Goal: Task Accomplishment & Management: Use online tool/utility

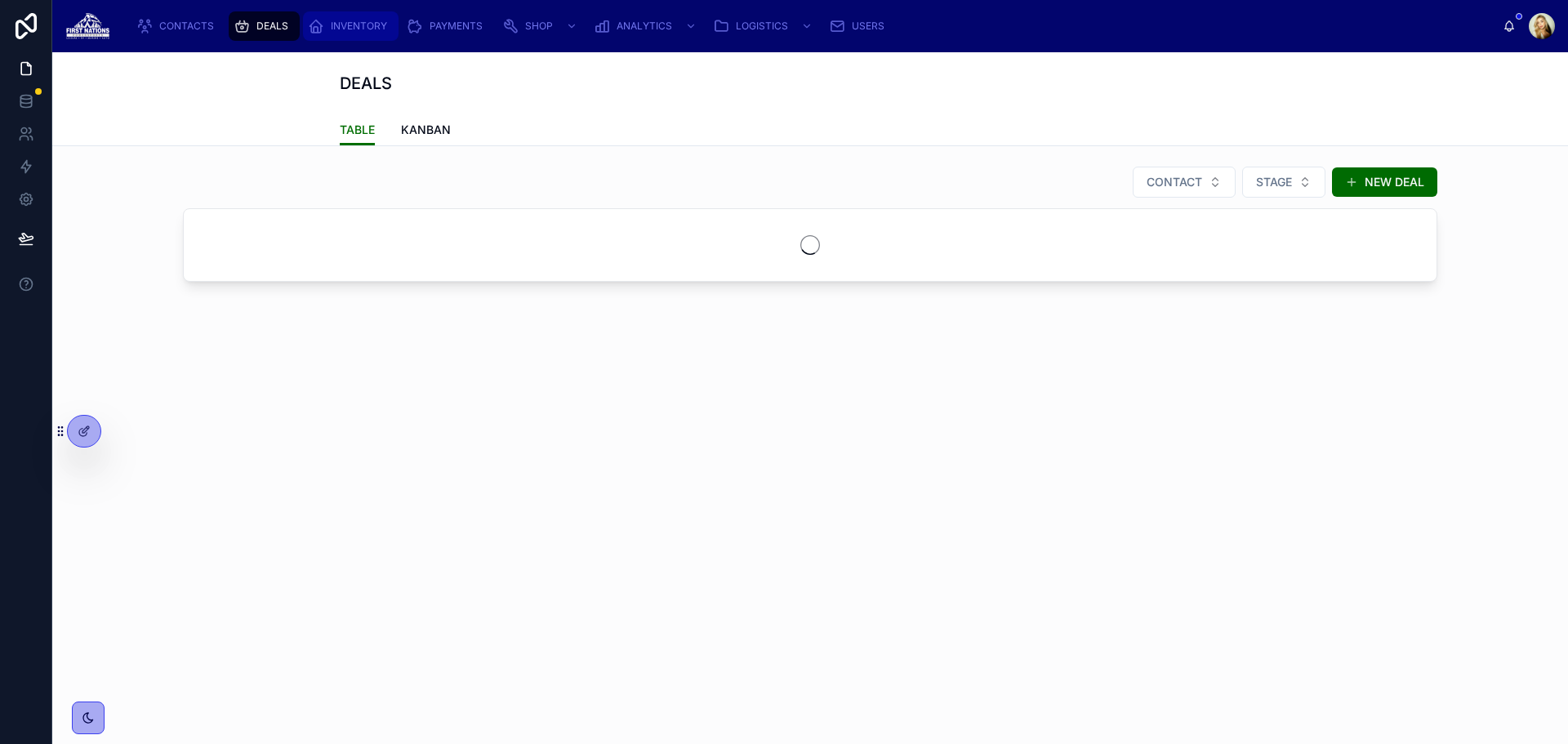
click at [353, 27] on span "INVENTORY" at bounding box center [359, 27] width 56 height 13
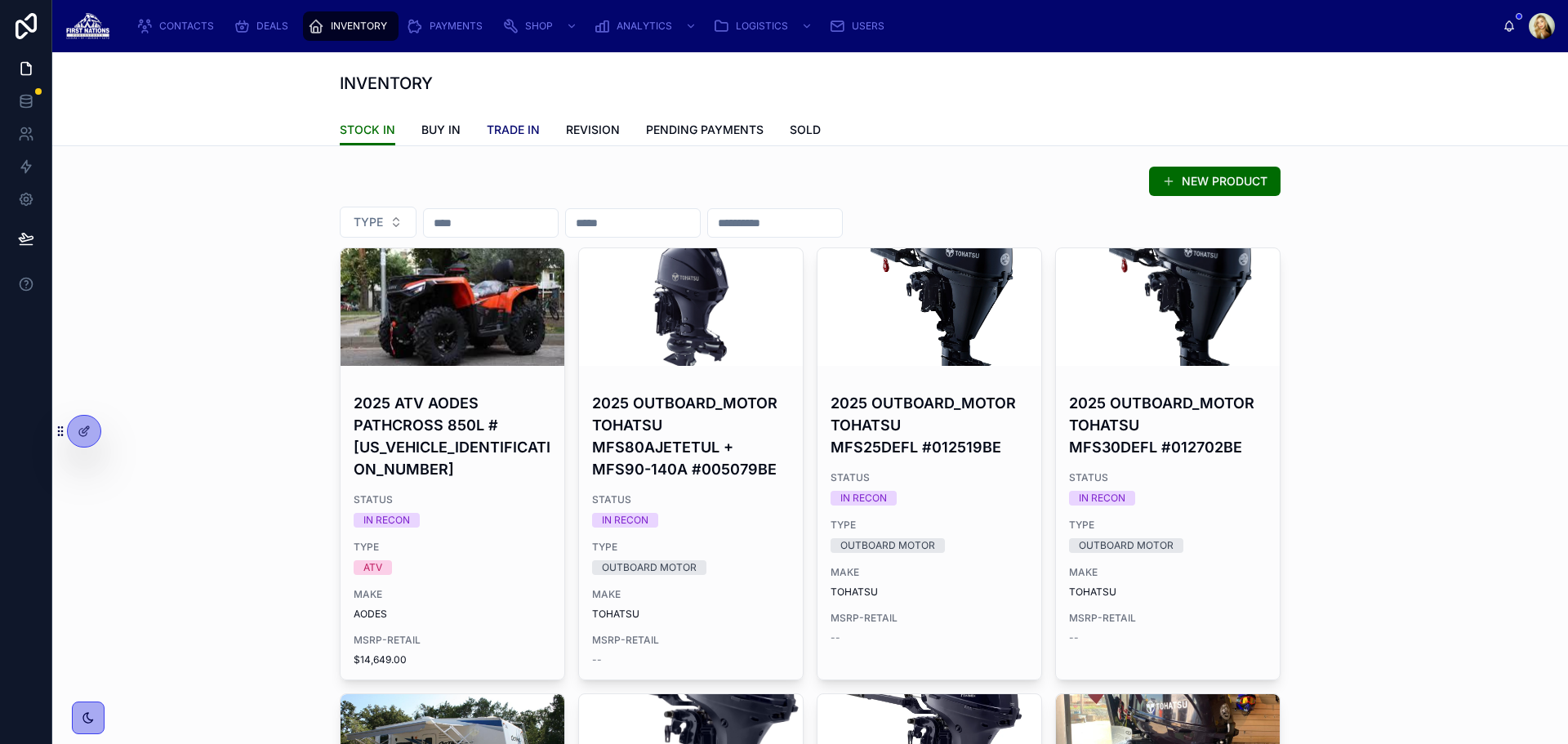
click at [494, 133] on span "TRADE IN" at bounding box center [513, 130] width 53 height 17
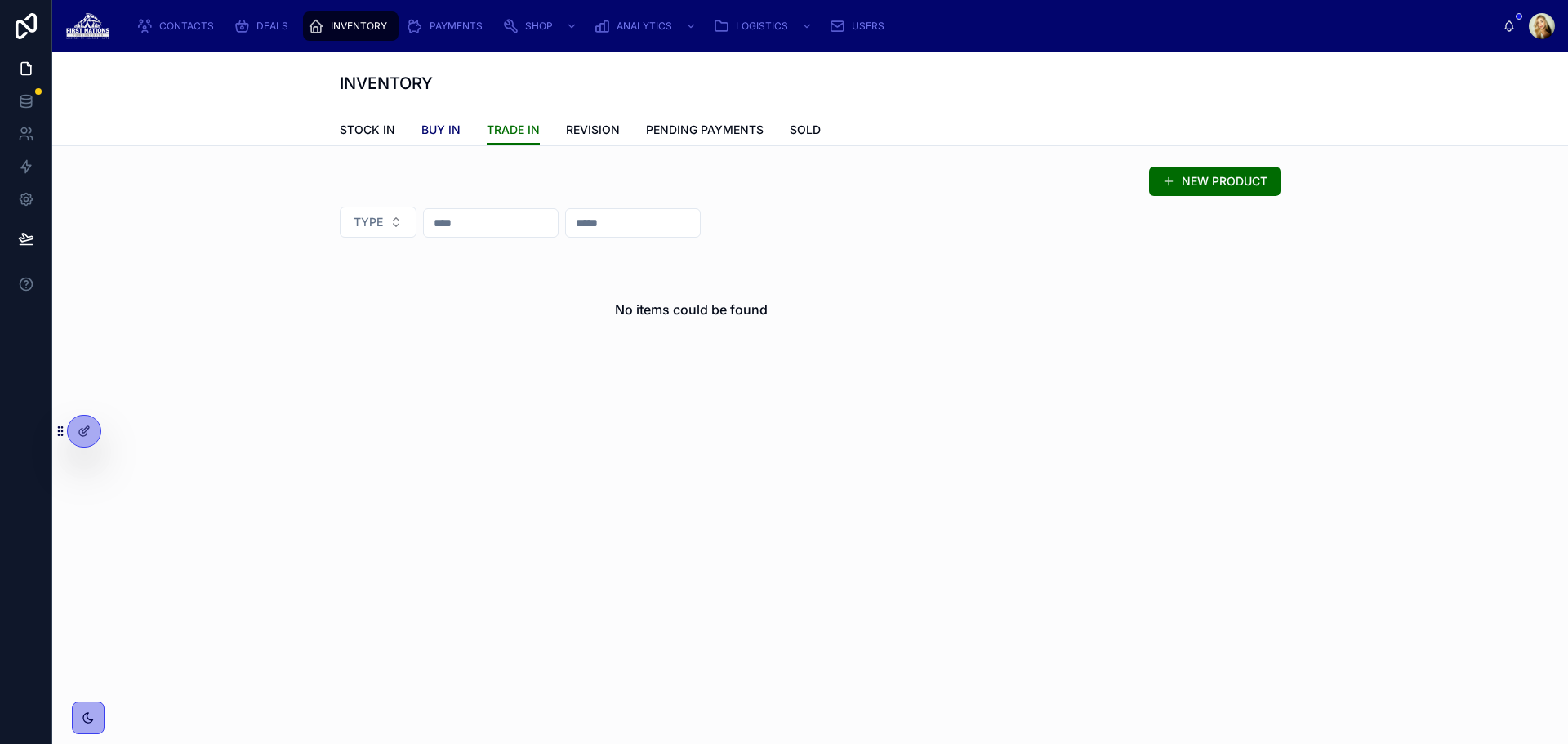
click at [454, 133] on span "BUY IN" at bounding box center [441, 130] width 39 height 17
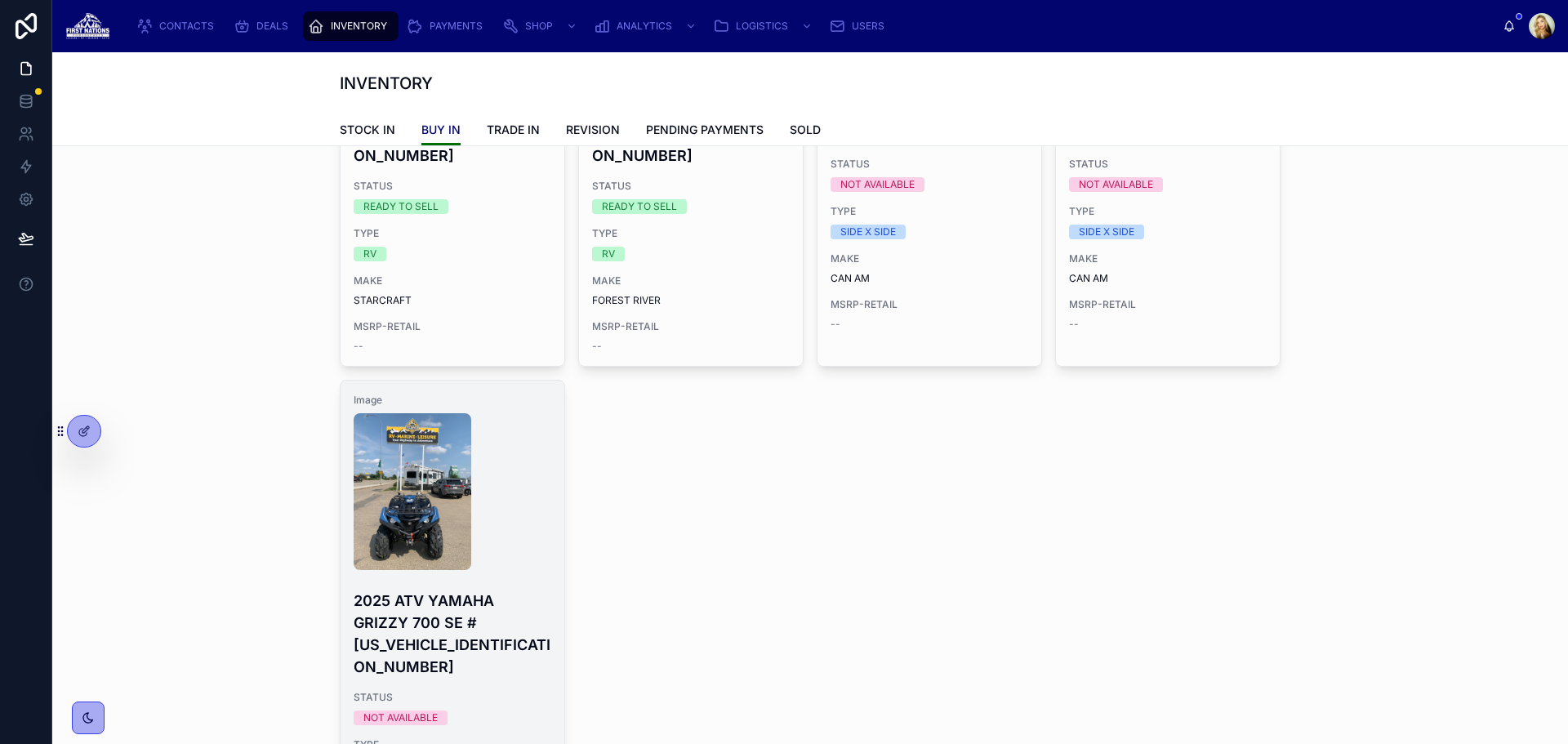
scroll to position [272, 0]
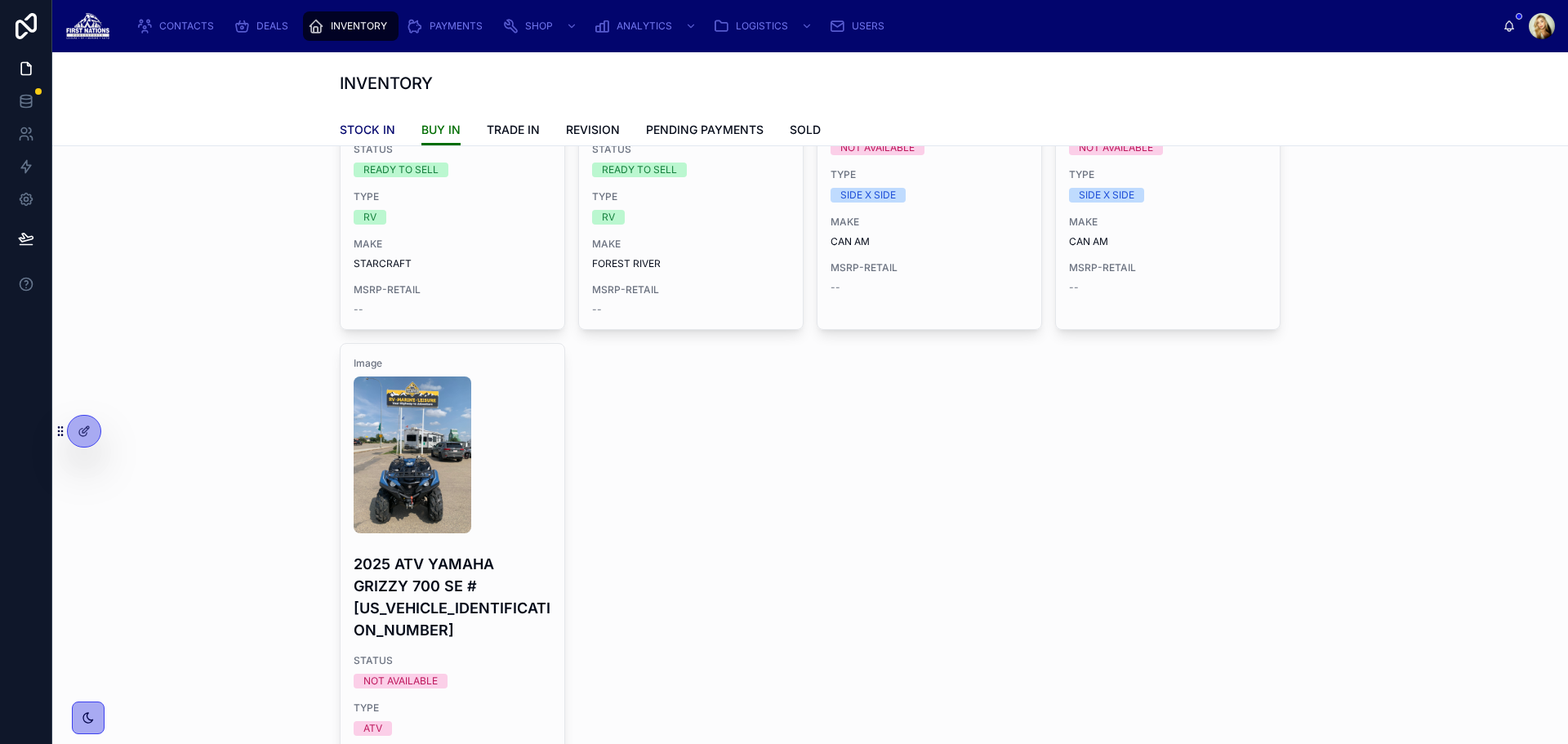
click at [380, 132] on span "STOCK IN" at bounding box center [367, 130] width 56 height 17
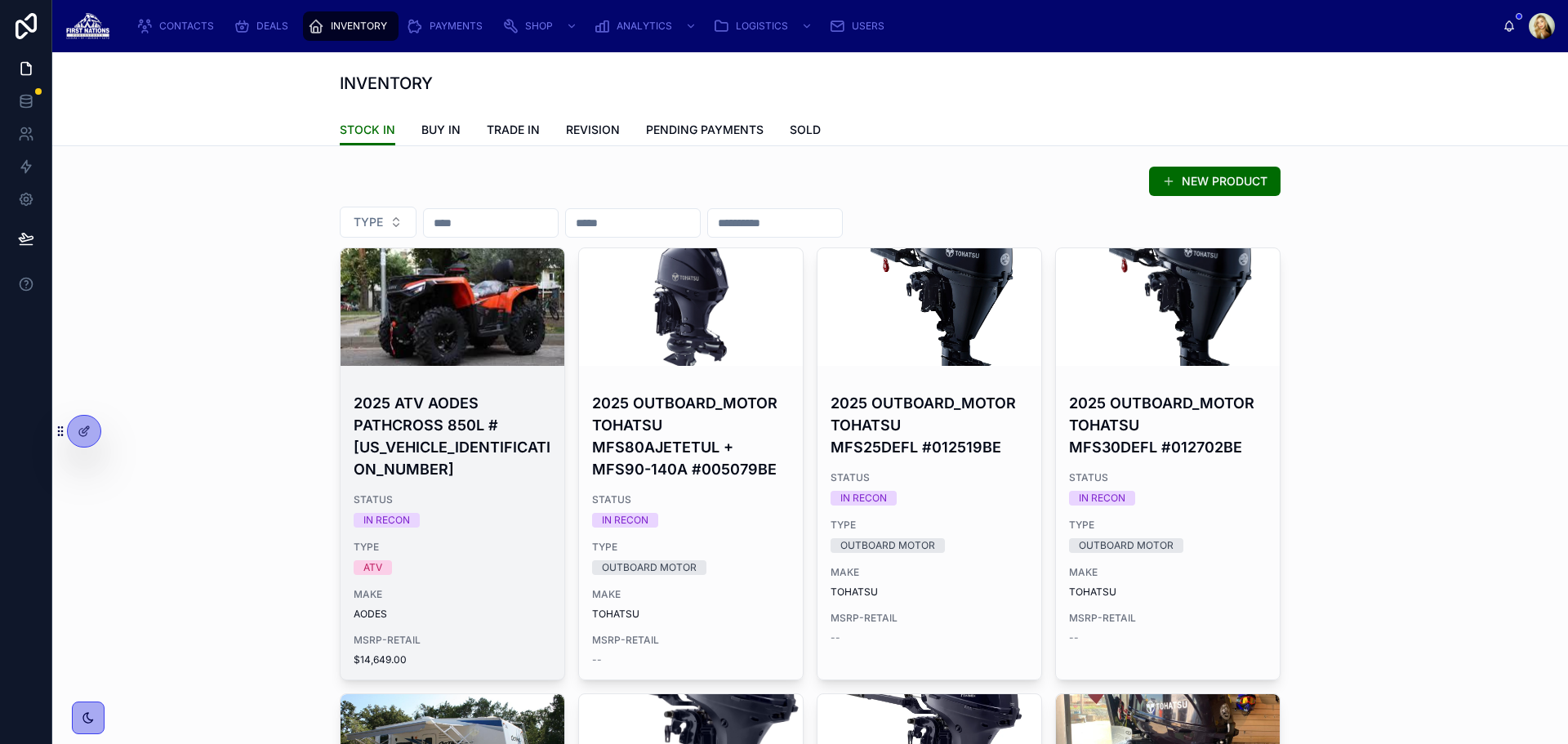
click at [534, 508] on div "2025 ATV AODES PATHCROSS 850L #[US_VEHICLE_IDENTIFICATION_NUMBER] STATUS IN REC…" at bounding box center [452, 526] width 223 height 307
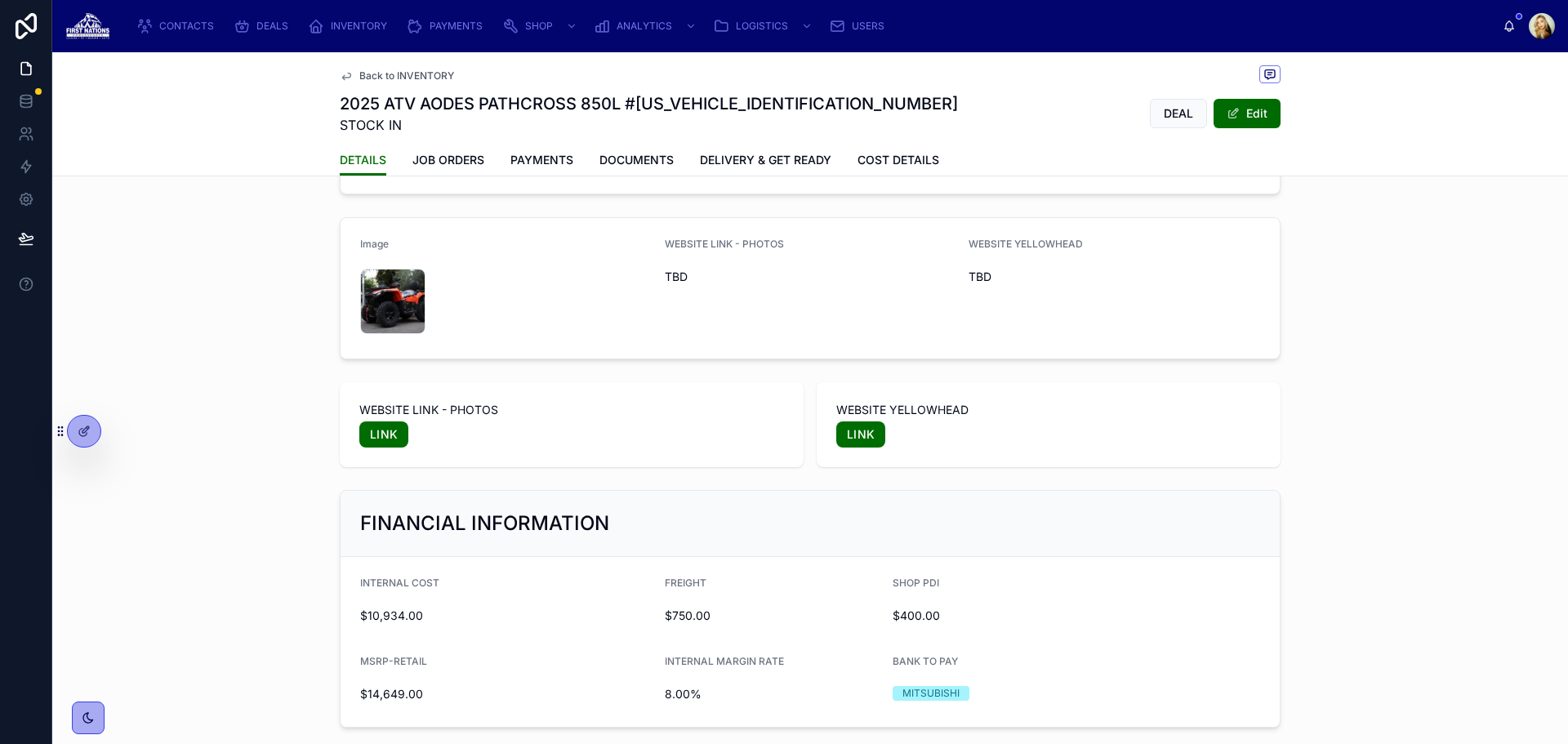
scroll to position [817, 0]
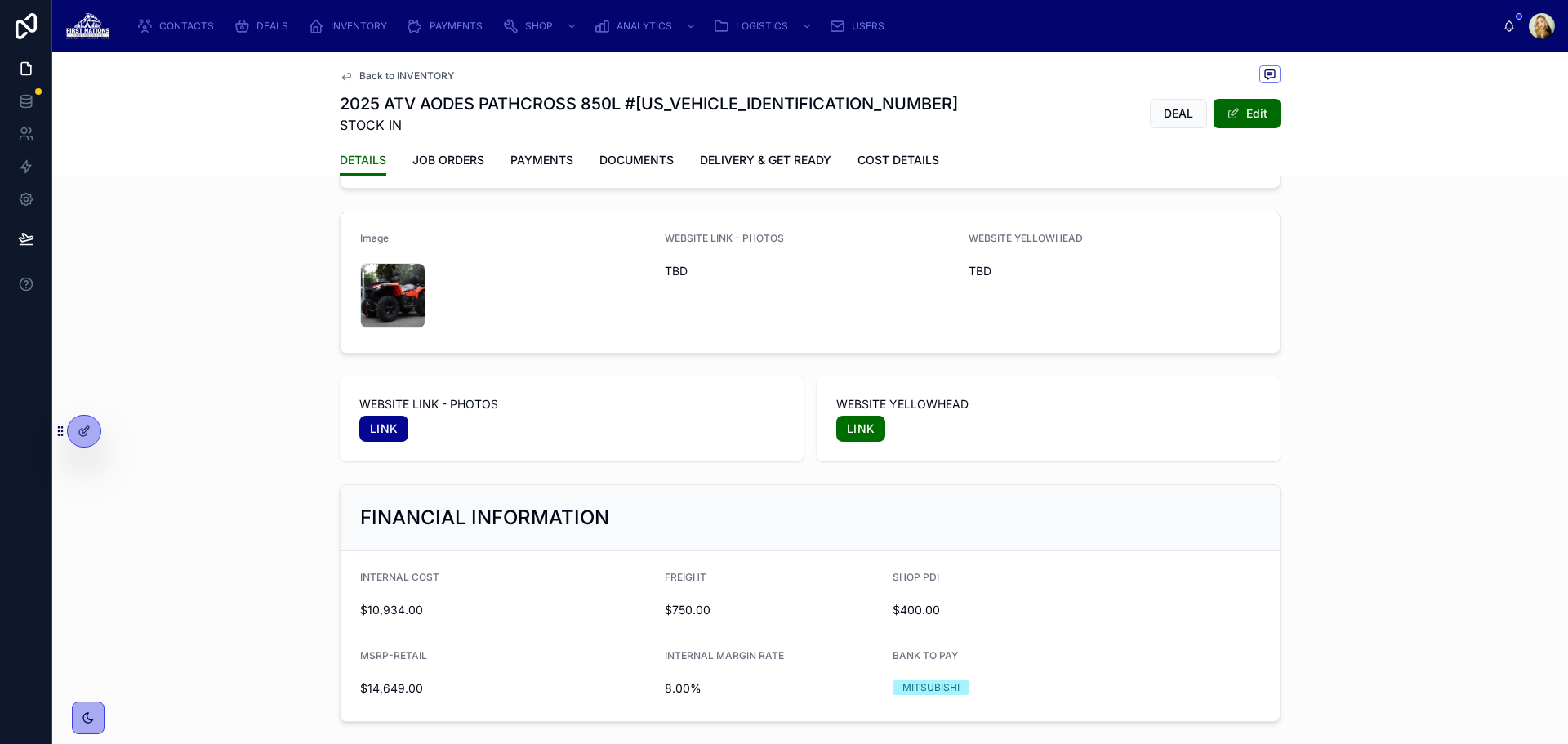
click at [387, 416] on link "LINK" at bounding box center [384, 428] width 49 height 26
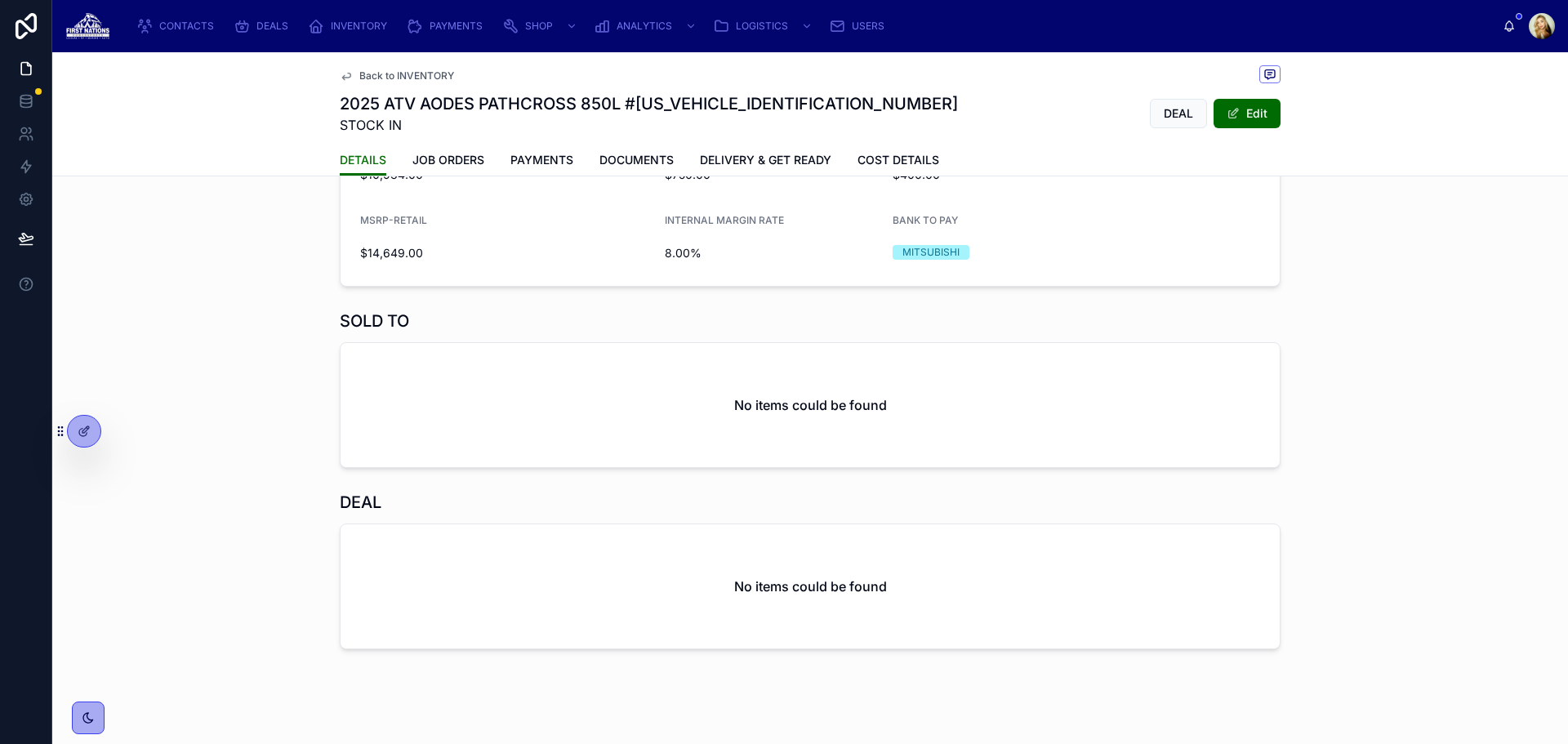
scroll to position [980, 0]
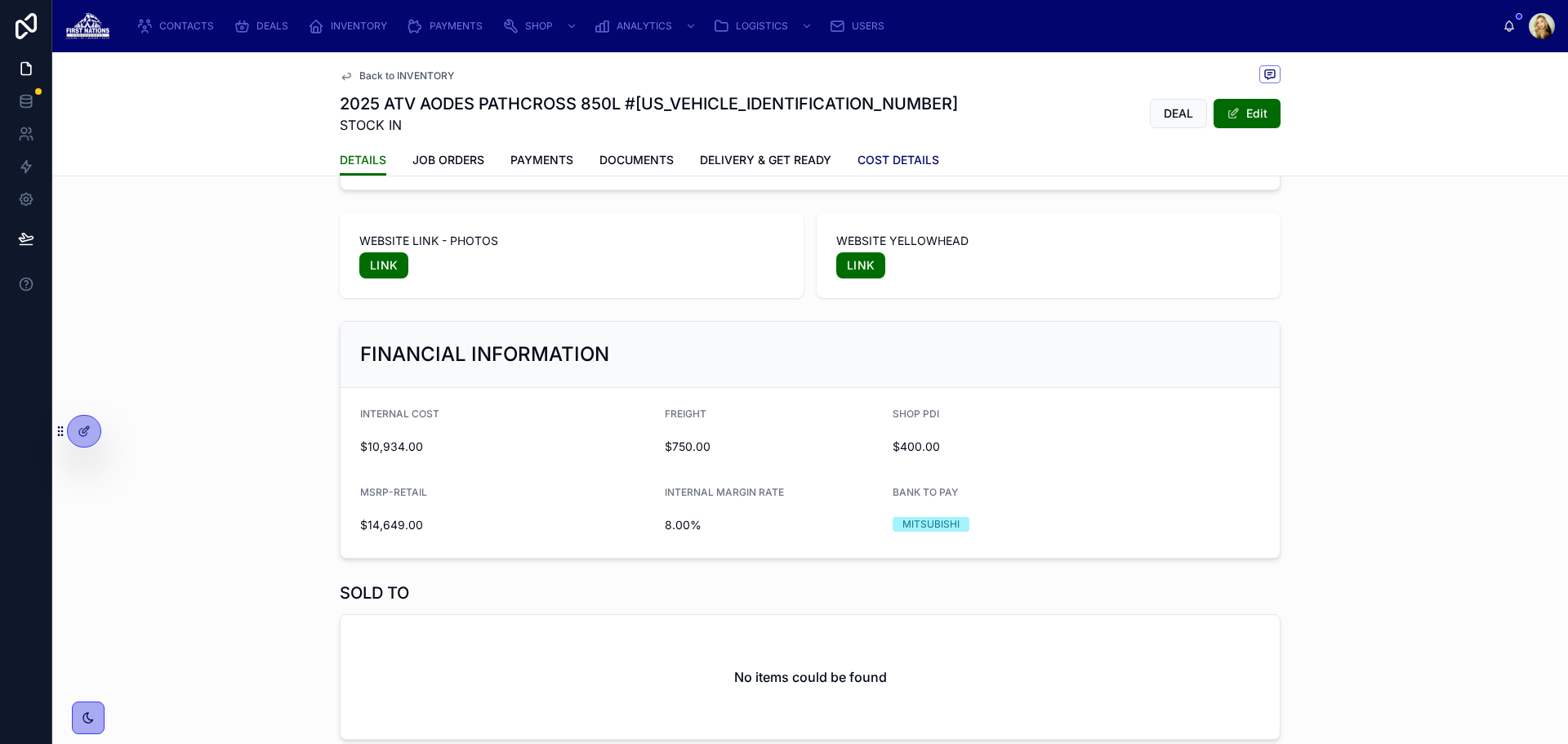
click at [917, 174] on link "COST DETAILS" at bounding box center [899, 161] width 81 height 32
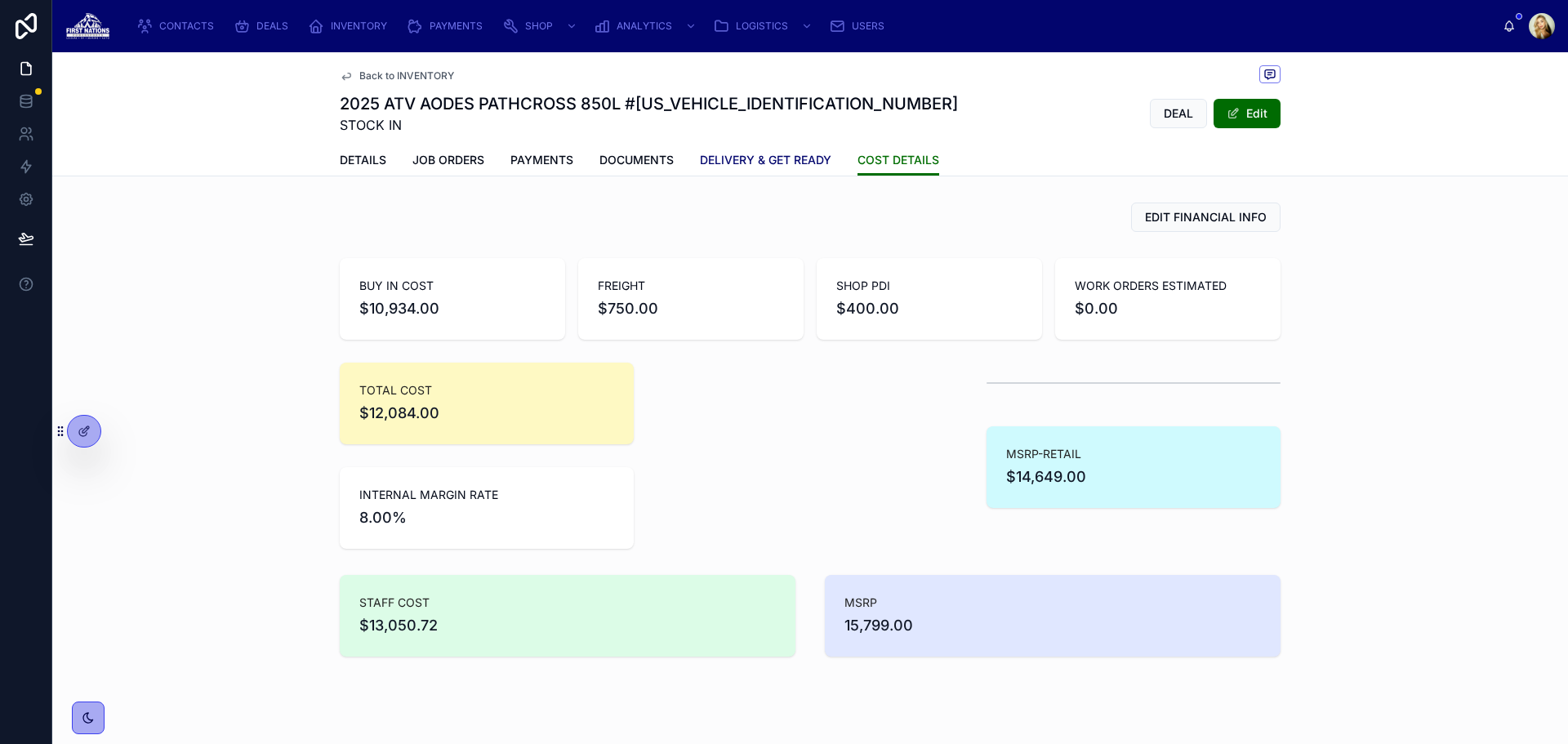
click at [816, 166] on span "DELIVERY & GET READY" at bounding box center [766, 160] width 131 height 17
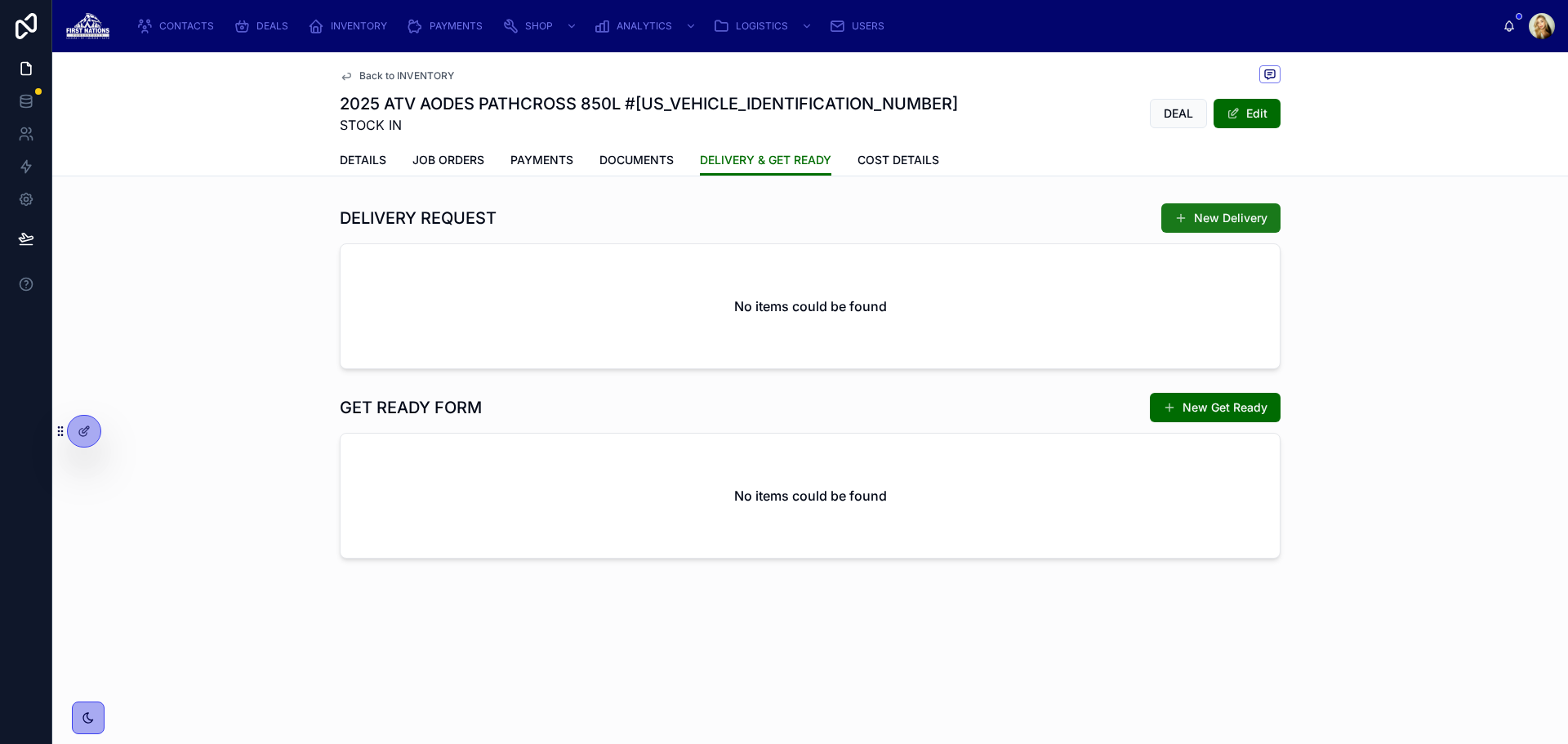
click at [1218, 214] on button "New Delivery" at bounding box center [1222, 218] width 120 height 29
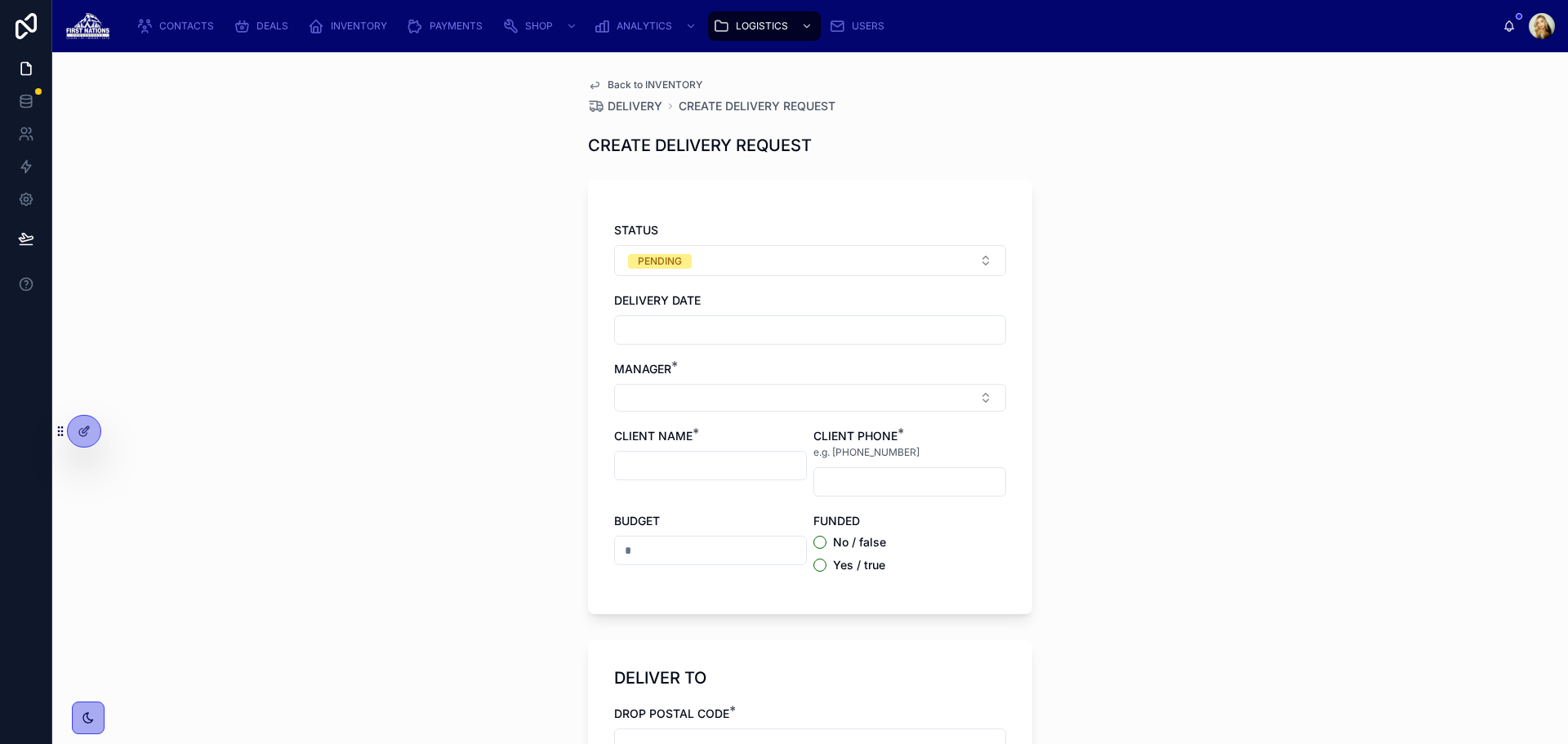
click at [825, 333] on input "text" at bounding box center [811, 330] width 390 height 23
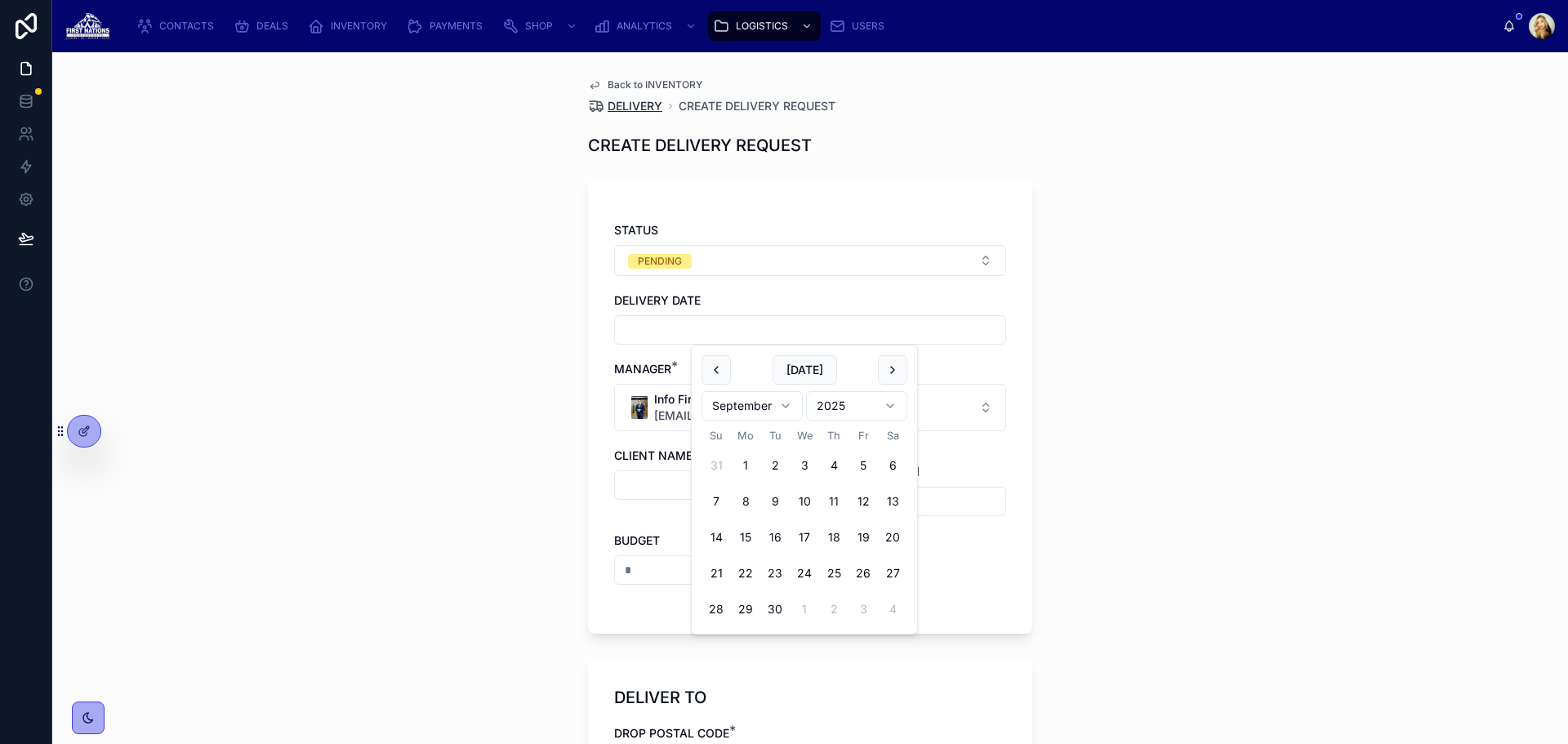
click at [636, 110] on span "DELIVERY" at bounding box center [635, 106] width 55 height 17
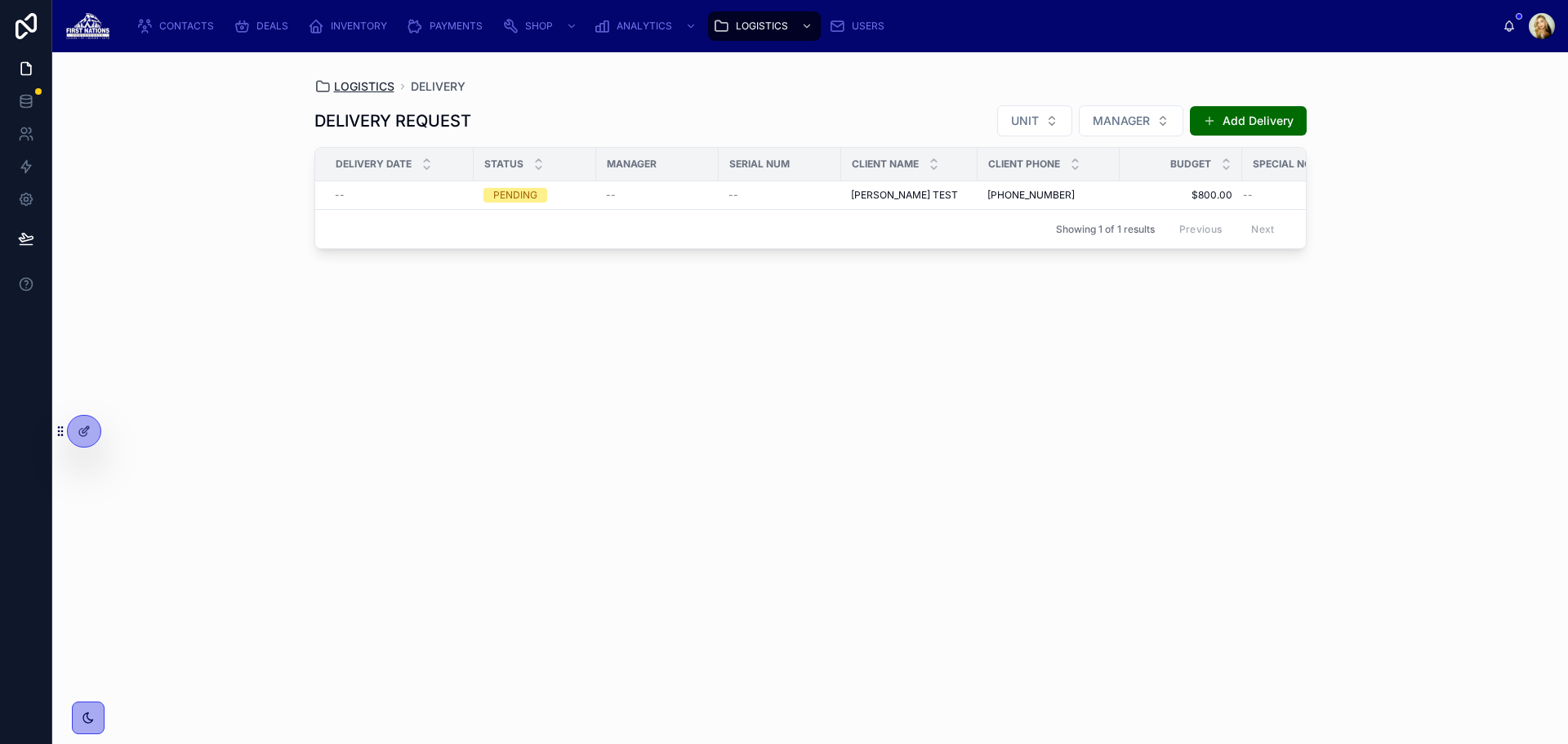
click at [383, 84] on span "LOGISTICS" at bounding box center [364, 86] width 61 height 17
click at [382, 90] on span "LOGISTICS" at bounding box center [364, 86] width 61 height 17
click at [338, 37] on div "INVENTORY" at bounding box center [350, 26] width 86 height 26
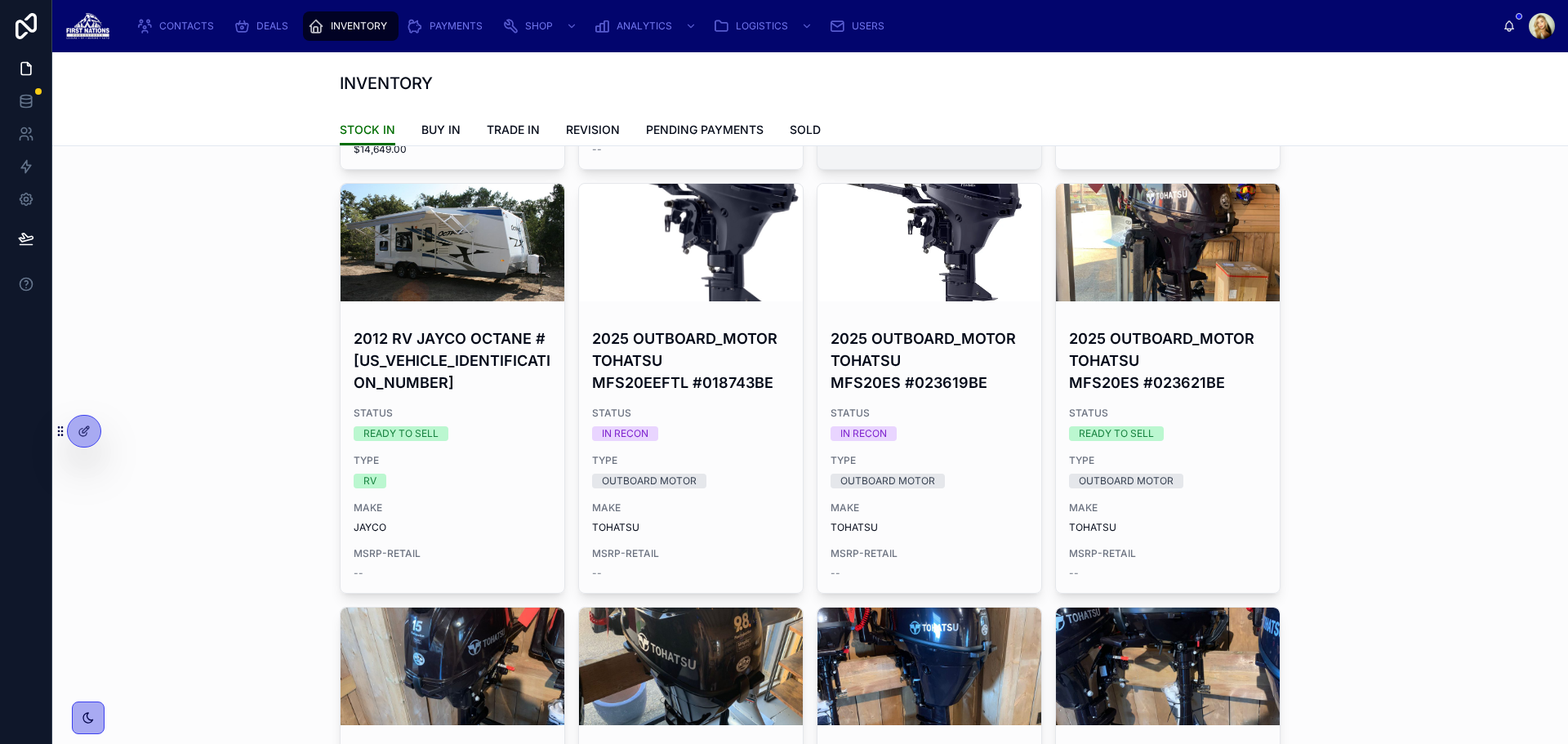
scroll to position [545, 0]
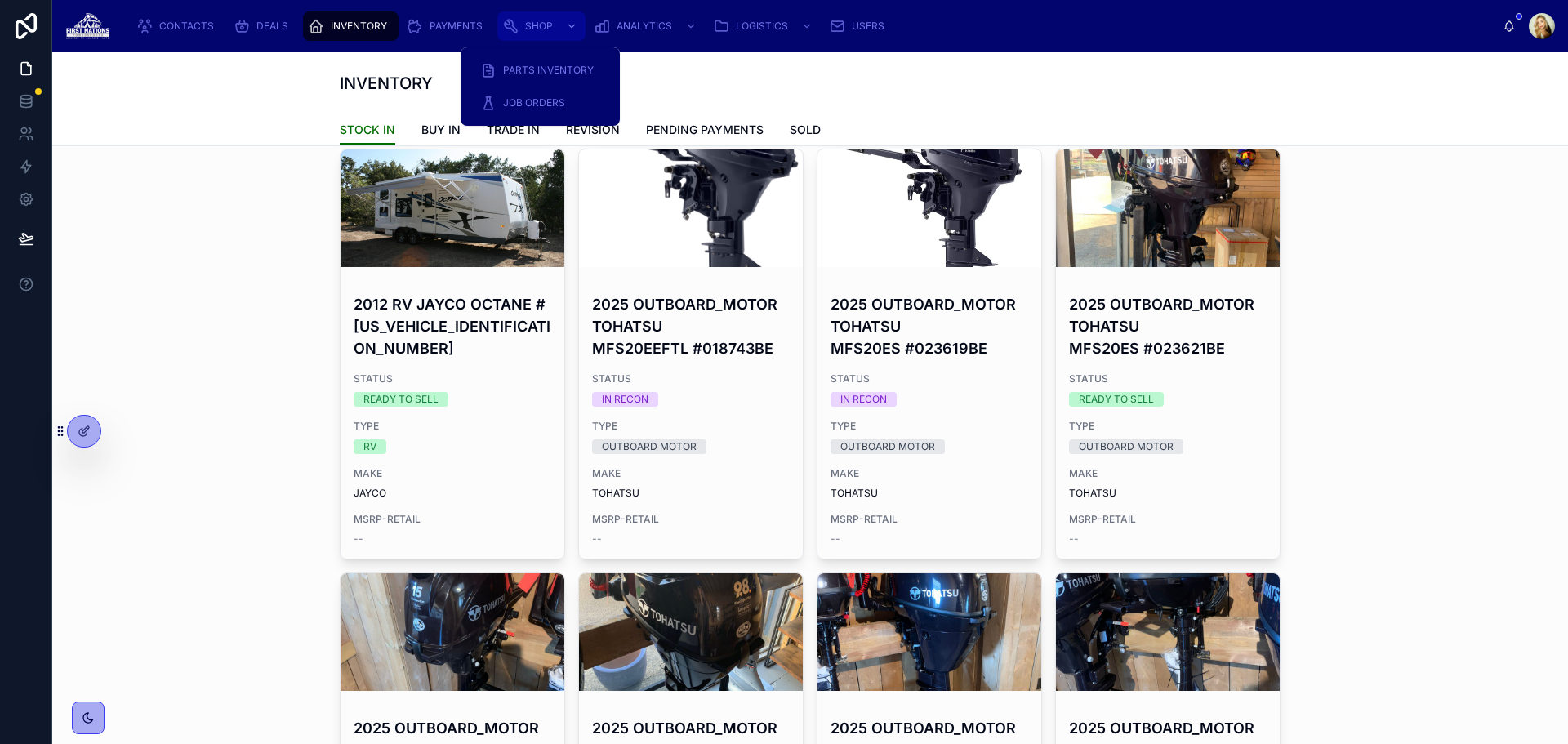
click at [560, 35] on div "scrollable content" at bounding box center [571, 26] width 22 height 26
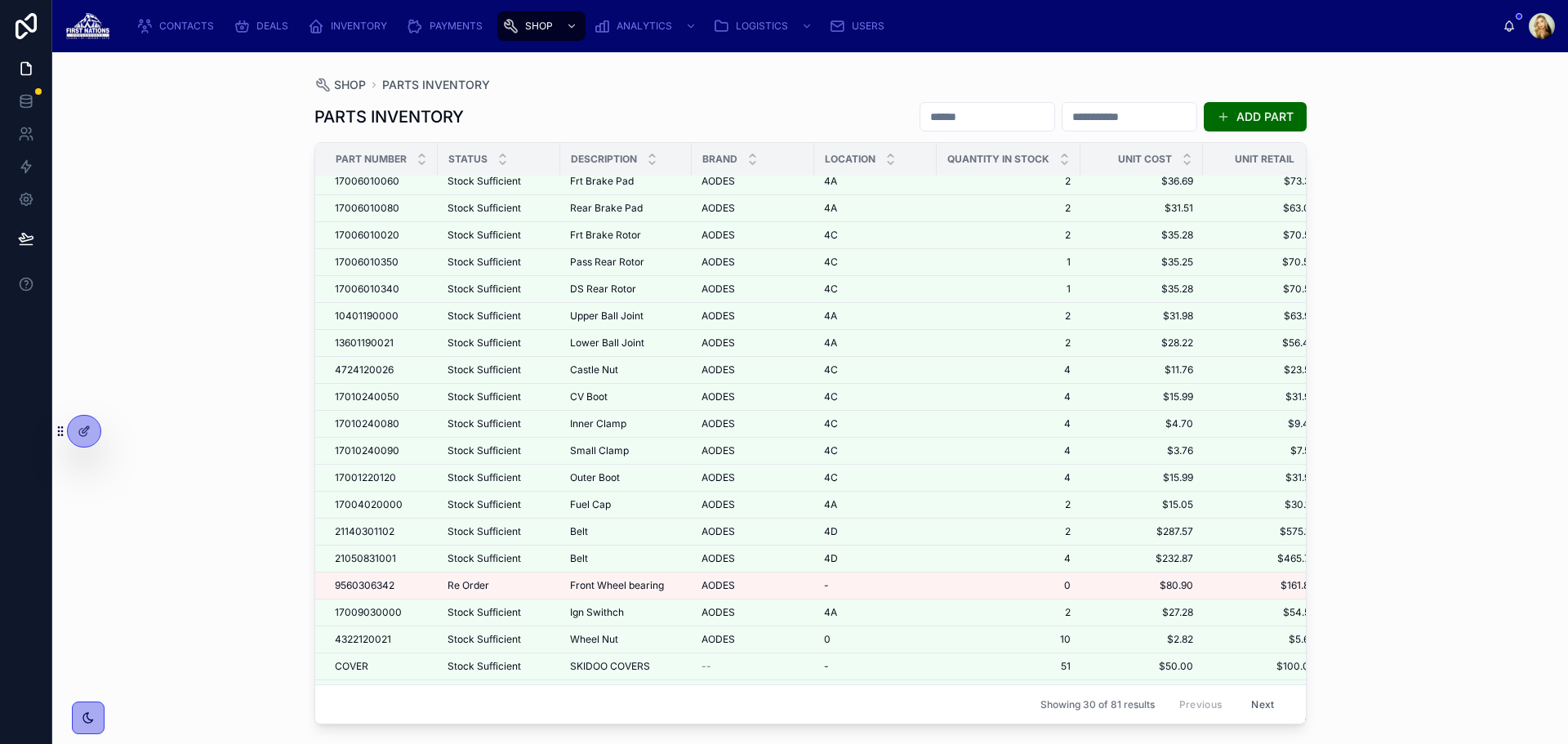
scroll to position [272, 0]
